Goal: Navigation & Orientation: Find specific page/section

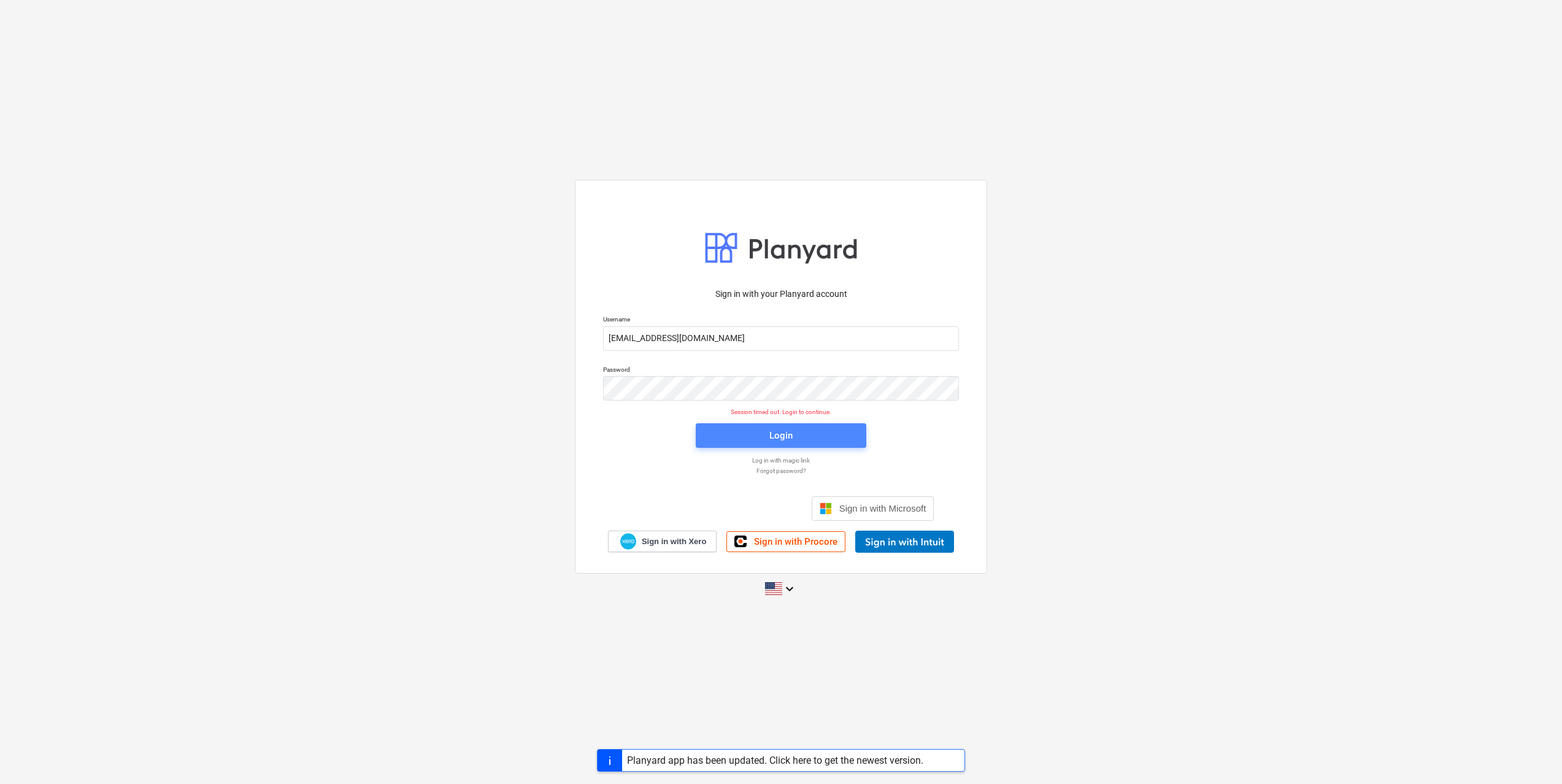
click at [758, 441] on span "Login" at bounding box center [781, 435] width 141 height 16
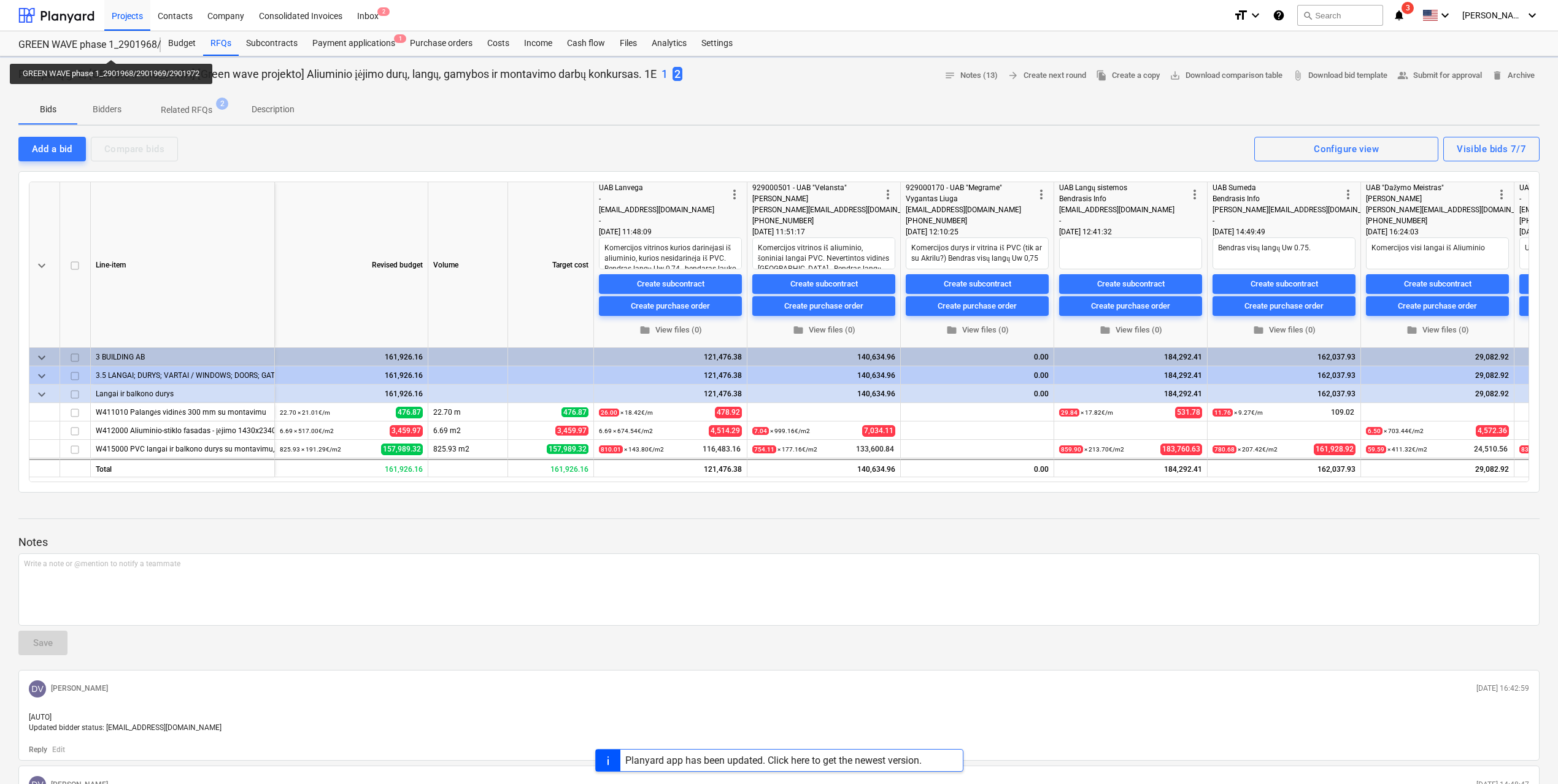
type textarea "x"
click at [51, 11] on div at bounding box center [56, 15] width 76 height 31
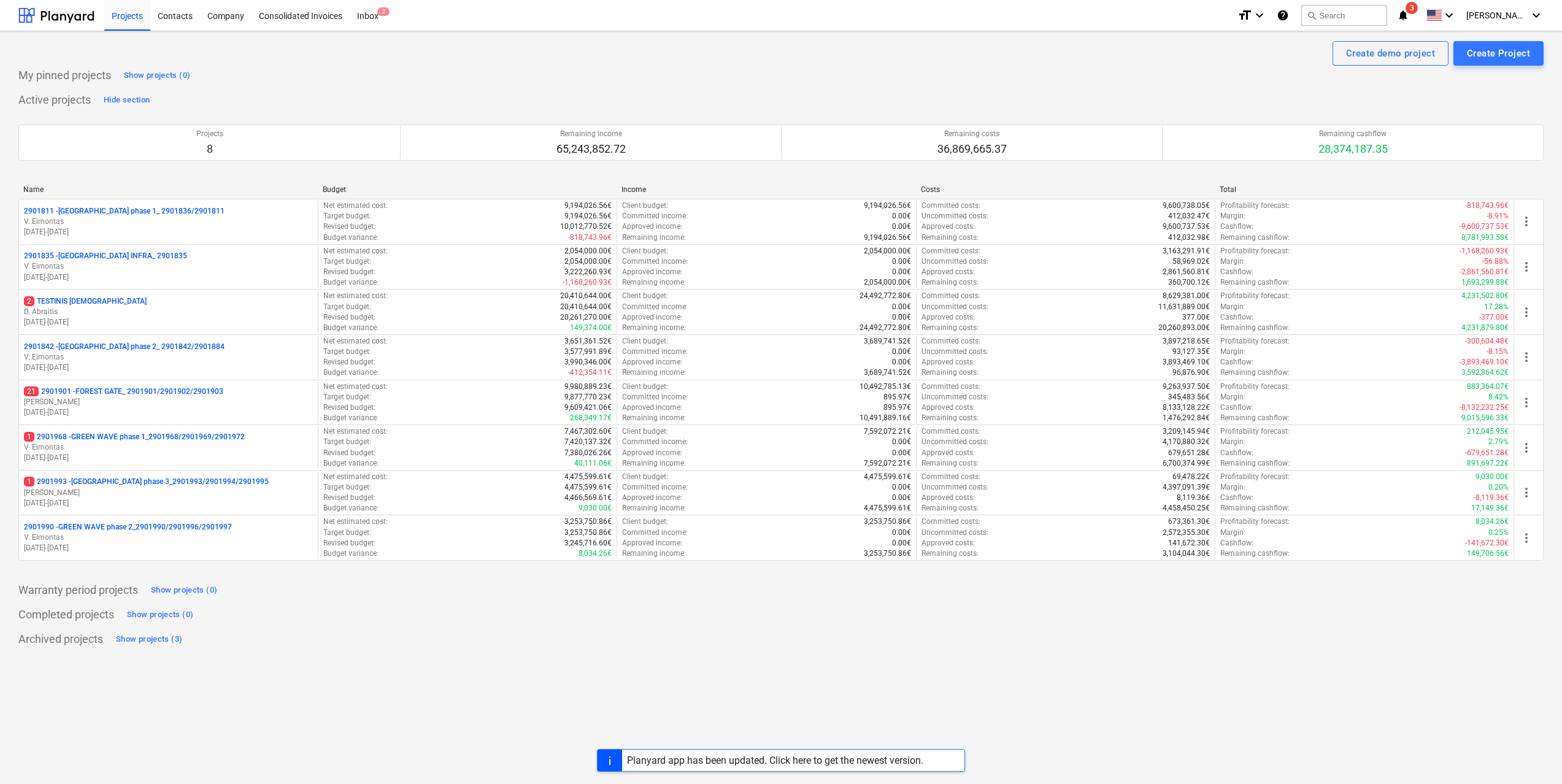
click at [607, 765] on div at bounding box center [610, 759] width 25 height 21
